Goal: Check status: Check status

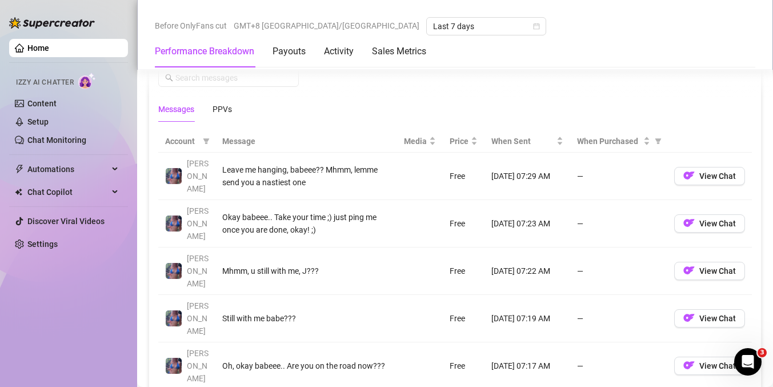
scroll to position [1026, 0]
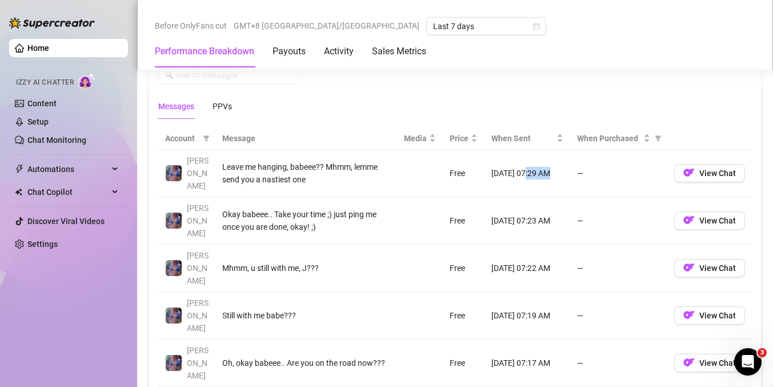
drag, startPoint x: 517, startPoint y: 169, endPoint x: 538, endPoint y: 169, distance: 21.1
click at [538, 169] on td "[DATE] 07:29 AM" at bounding box center [528, 173] width 86 height 47
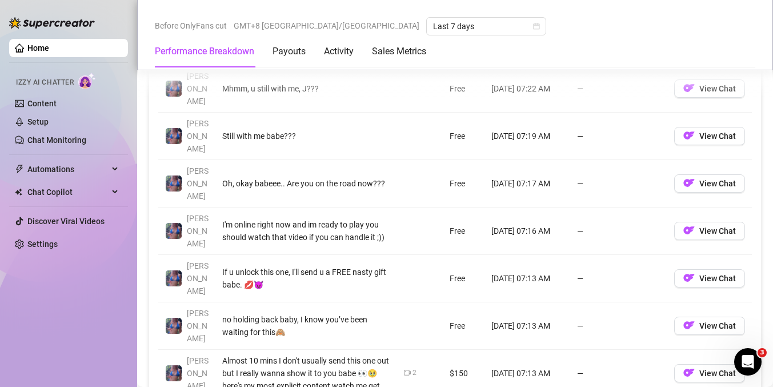
scroll to position [1210, 0]
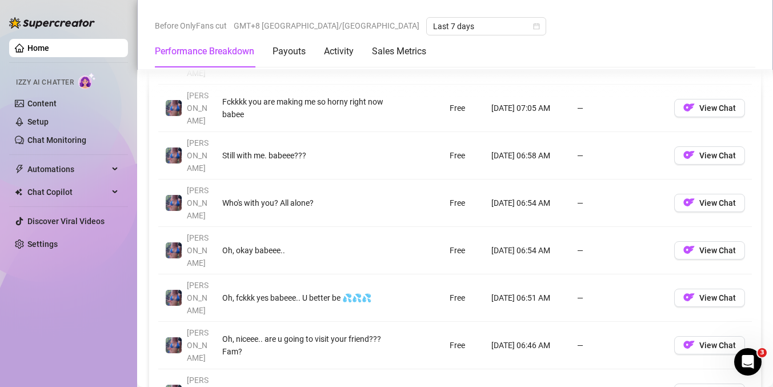
scroll to position [1142, 0]
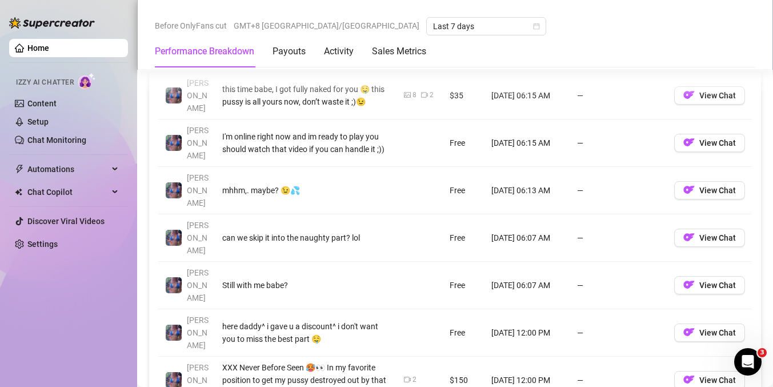
scroll to position [1202, 0]
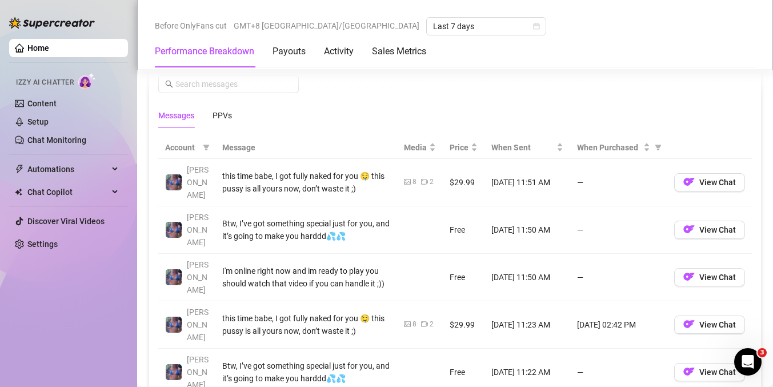
scroll to position [1015, 0]
drag, startPoint x: 548, startPoint y: 294, endPoint x: 510, endPoint y: 252, distance: 56.7
click at [649, 79] on div "Messages Breakdown Last 24 hours Messages PPVs" at bounding box center [455, 89] width 594 height 81
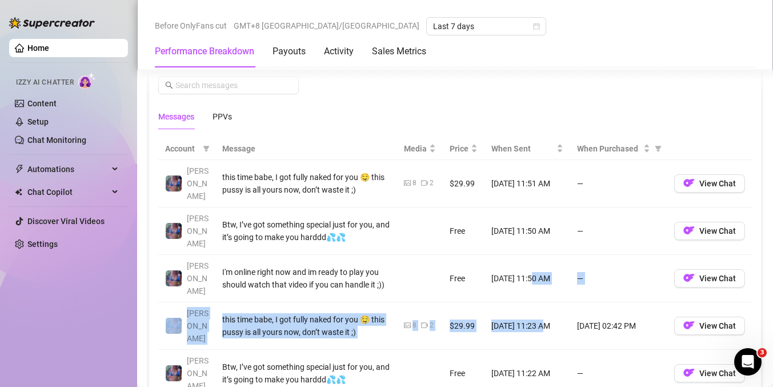
drag, startPoint x: 533, startPoint y: 293, endPoint x: 530, endPoint y: 265, distance: 28.1
drag, startPoint x: 553, startPoint y: 296, endPoint x: 481, endPoint y: 248, distance: 87.0
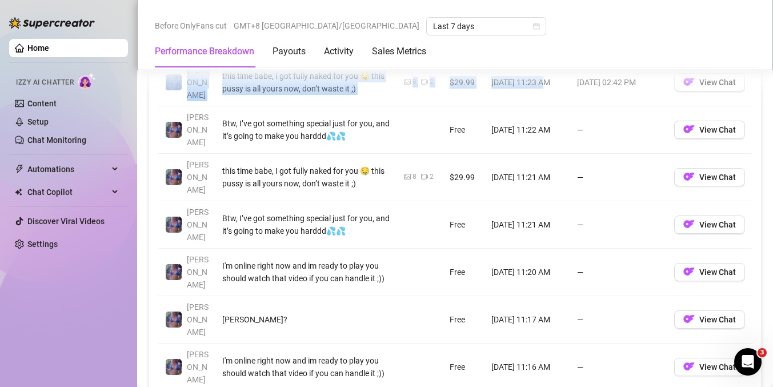
scroll to position [1263, 0]
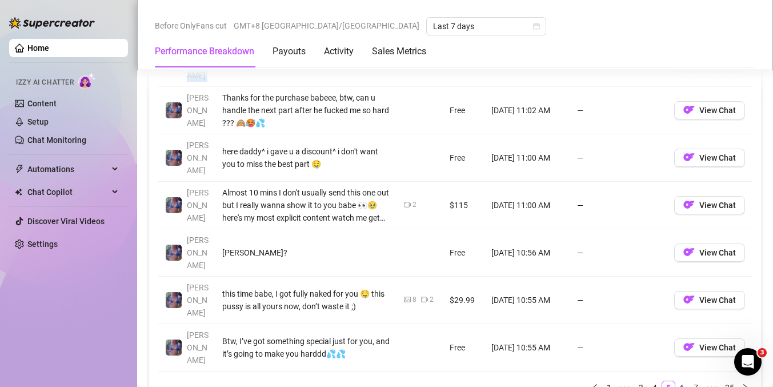
scroll to position [1280, 0]
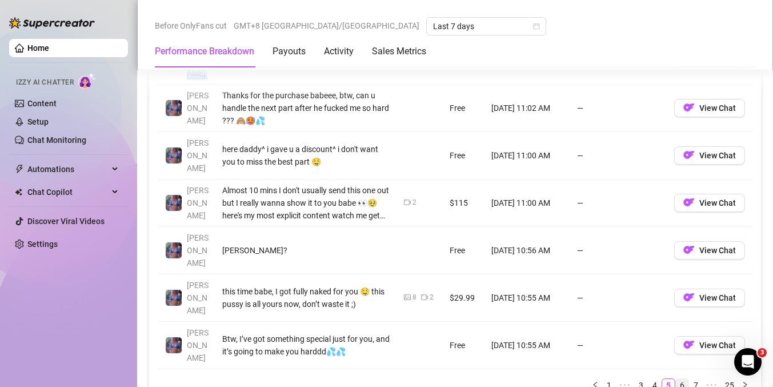
click at [678, 379] on link "6" at bounding box center [682, 385] width 13 height 13
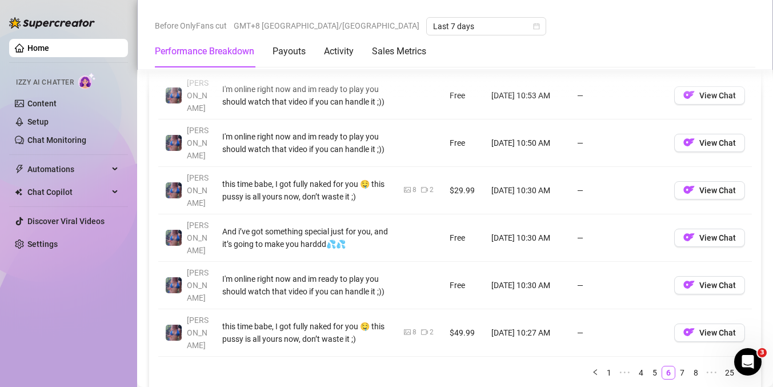
scroll to position [1294, 0]
click at [678, 366] on link "7" at bounding box center [682, 372] width 13 height 13
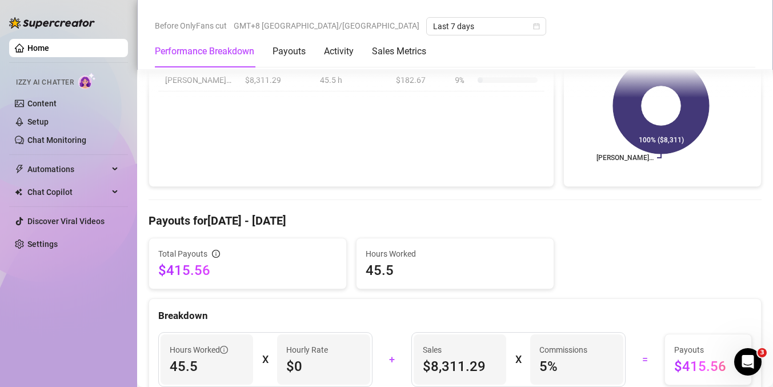
scroll to position [209, 0]
